Goal: Find specific page/section: Find specific page/section

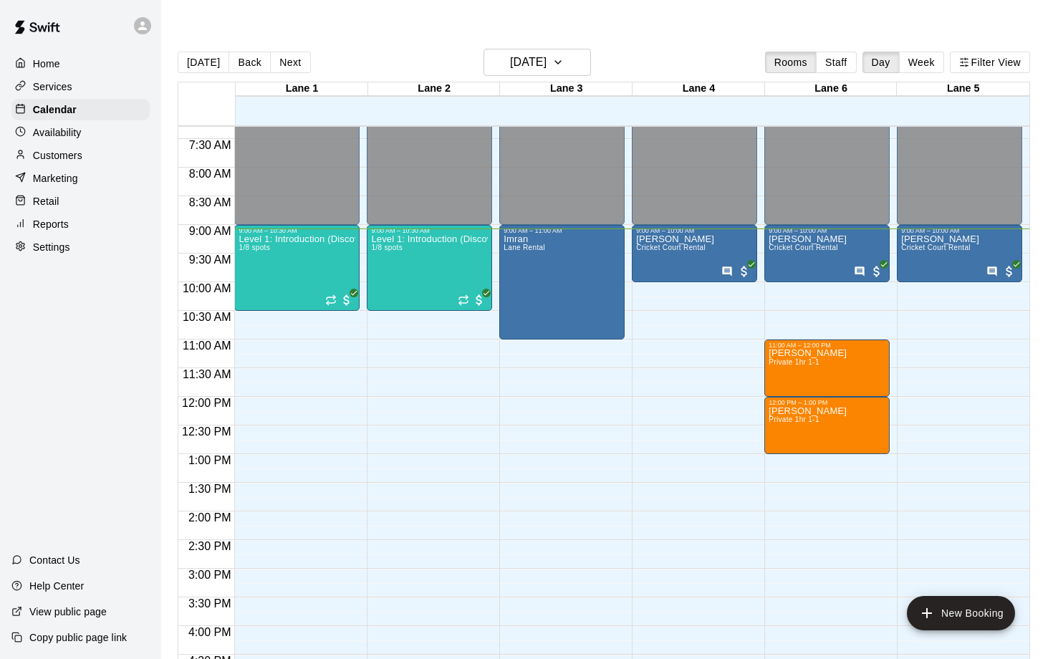
scroll to position [405, 0]
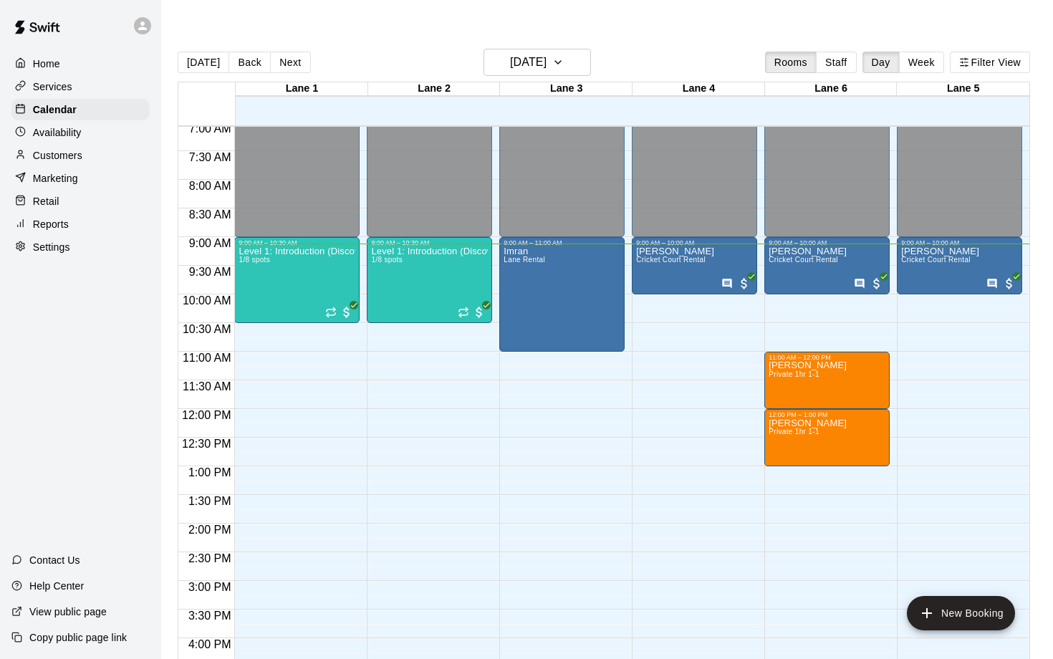
click at [85, 90] on div "Services" at bounding box center [80, 86] width 138 height 21
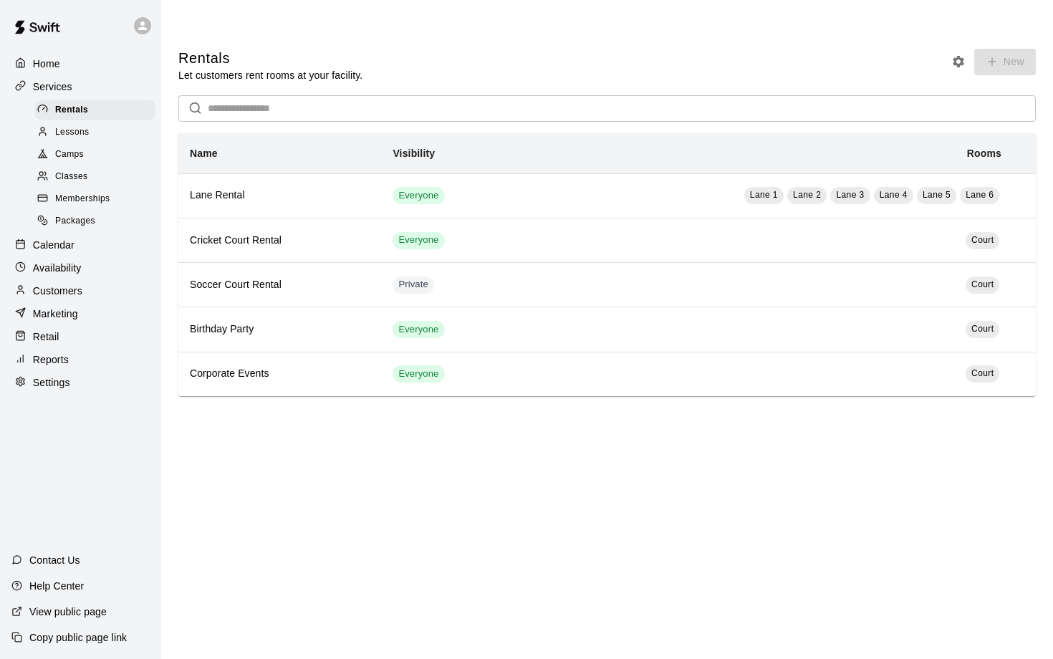
click at [44, 249] on p "Calendar" at bounding box center [54, 245] width 42 height 14
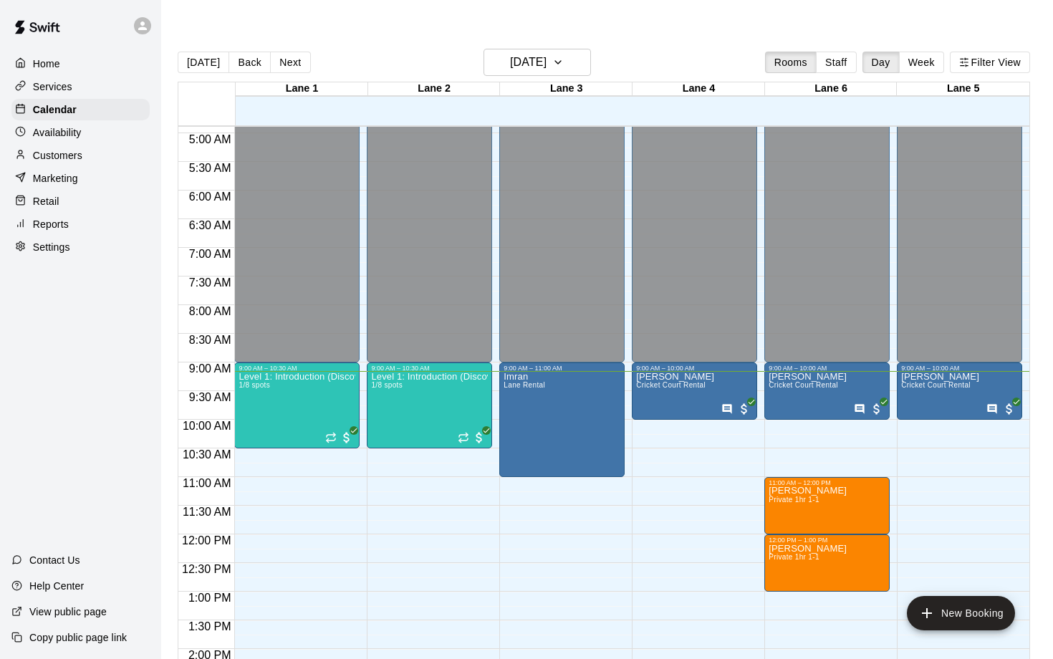
scroll to position [276, 0]
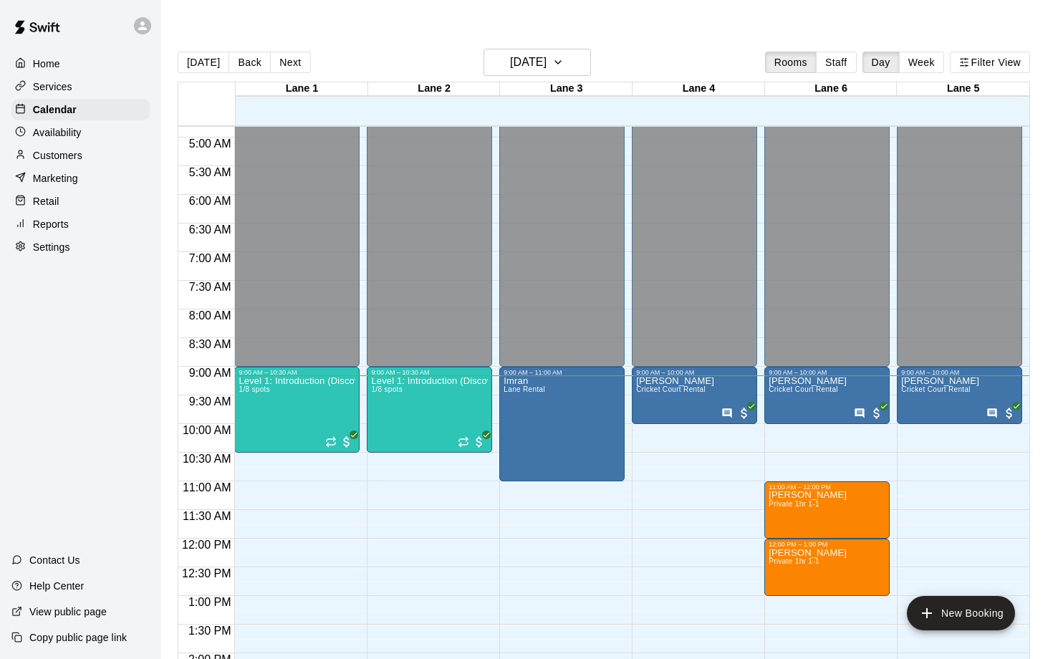
click at [659, 438] on div "12:00 AM – 9:00 AM Closed 9:00 AM – 10:00 AM [PERSON_NAME] Cricket Court Rental…" at bounding box center [694, 538] width 125 height 1375
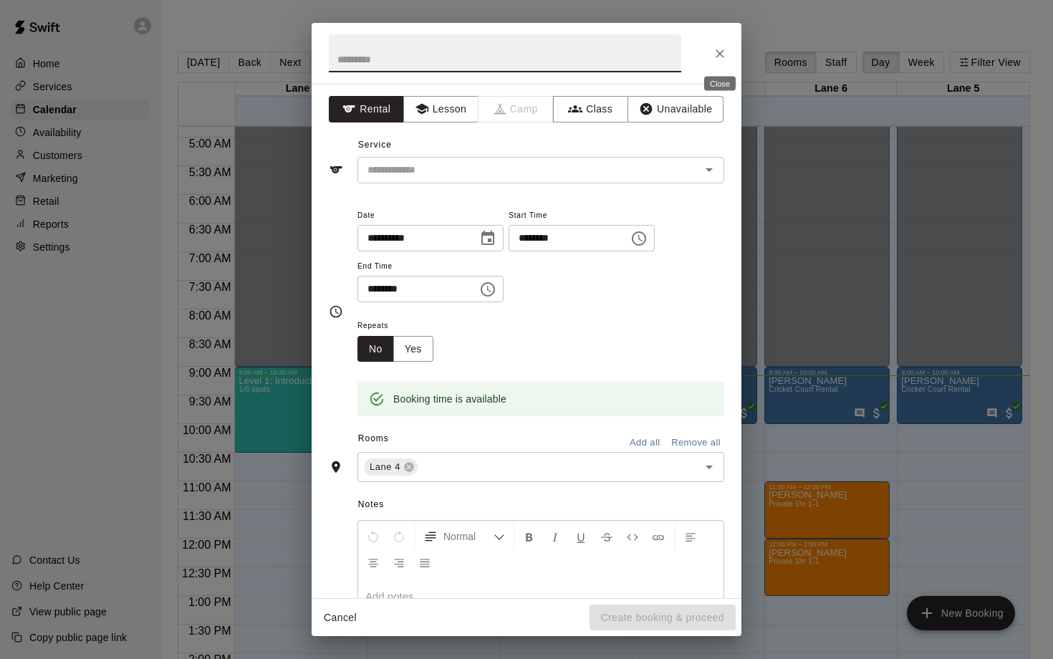
click at [719, 50] on icon "Close" at bounding box center [720, 54] width 14 height 14
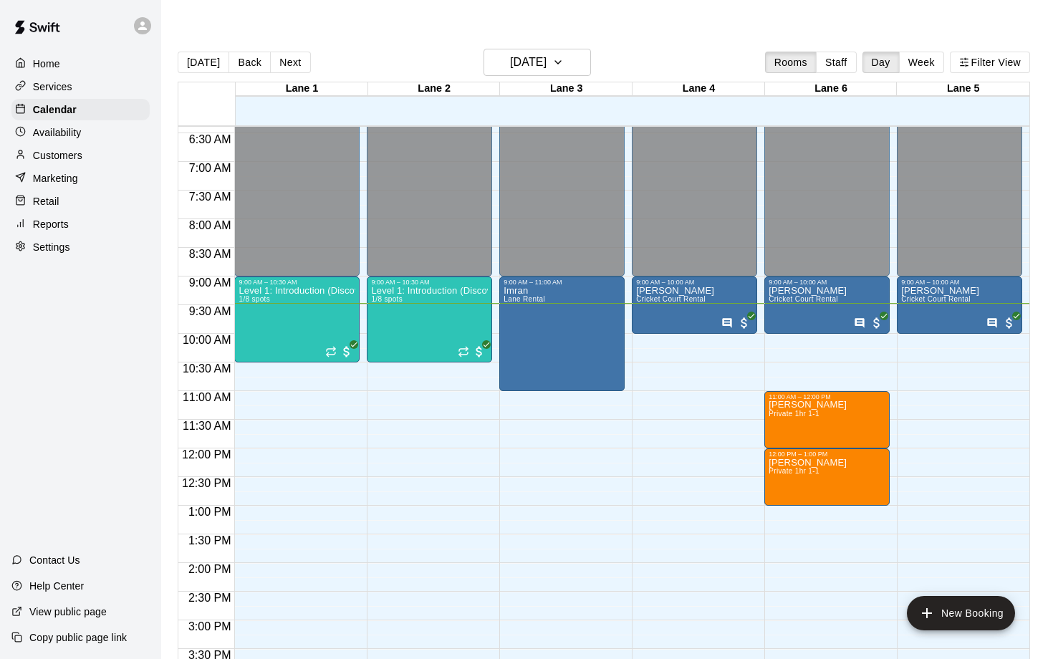
scroll to position [371, 0]
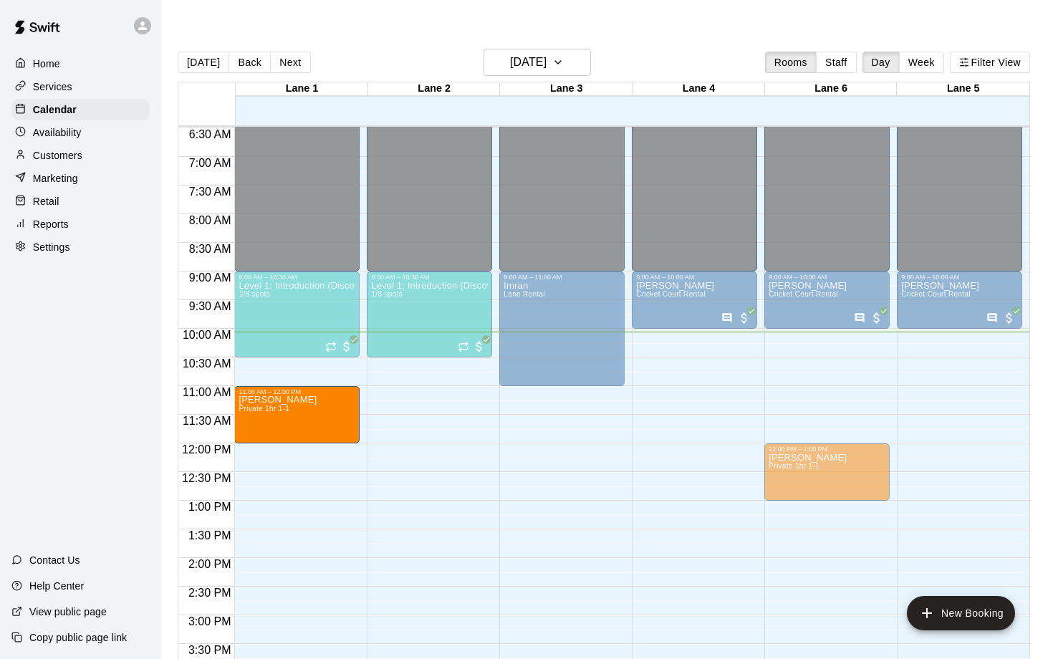
drag, startPoint x: 800, startPoint y: 393, endPoint x: 301, endPoint y: 404, distance: 499.5
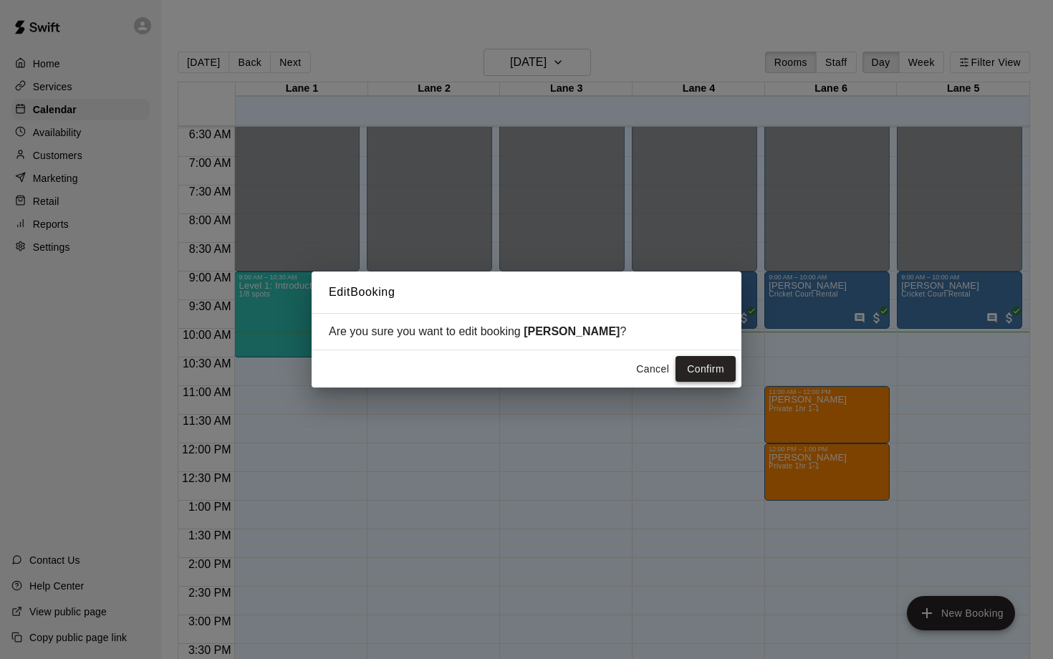
click at [701, 372] on button "Confirm" at bounding box center [706, 369] width 60 height 27
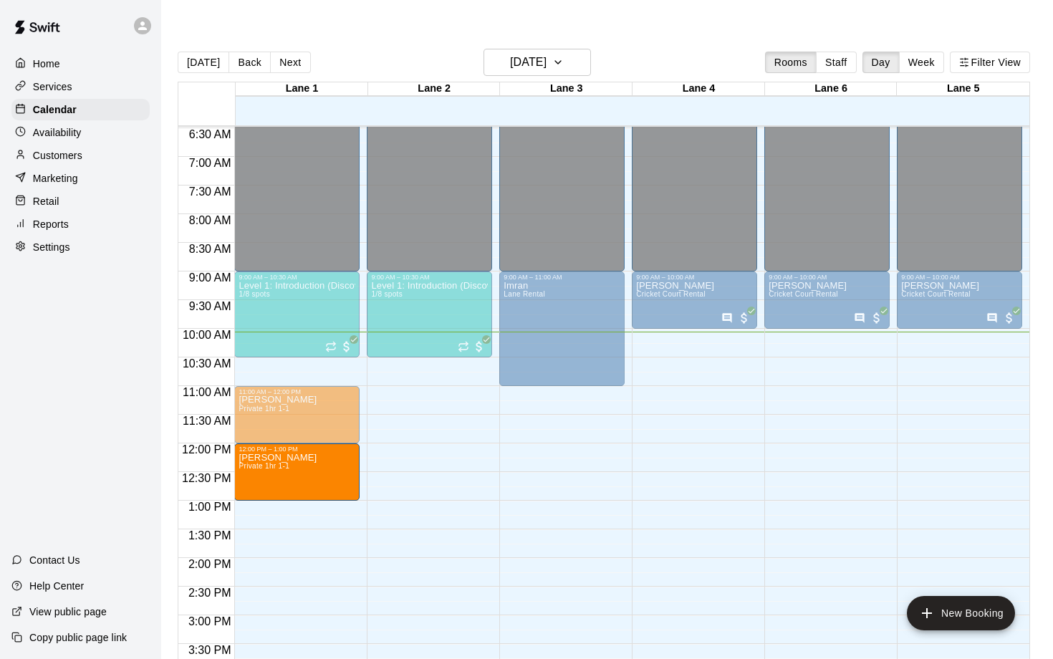
drag, startPoint x: 847, startPoint y: 433, endPoint x: 336, endPoint y: 444, distance: 510.9
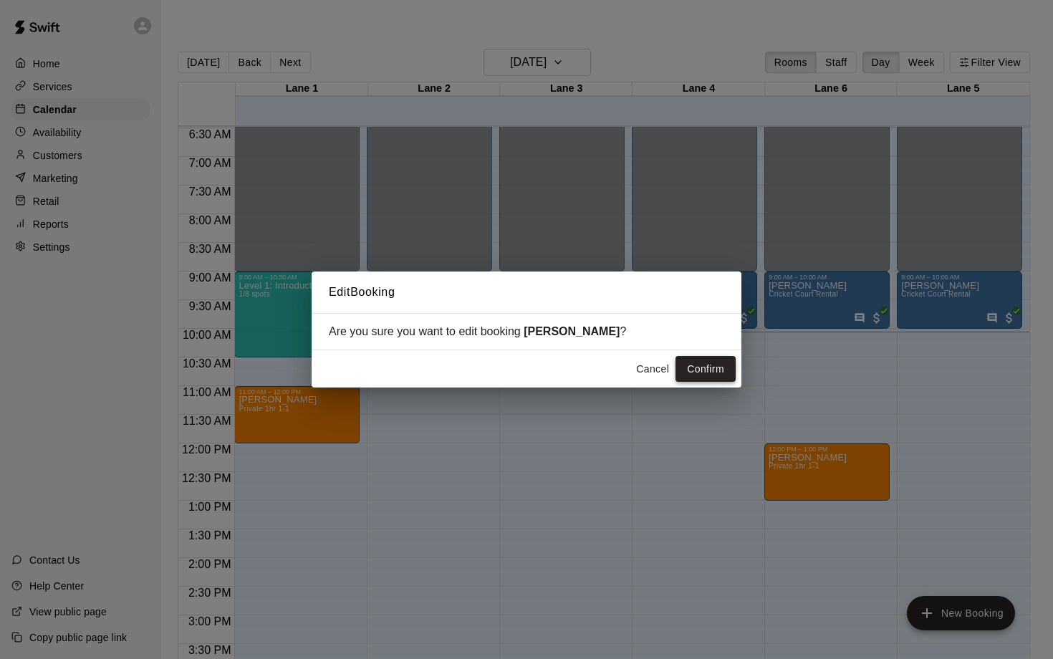
click at [723, 370] on button "Confirm" at bounding box center [706, 369] width 60 height 27
